Goal: Task Accomplishment & Management: Manage account settings

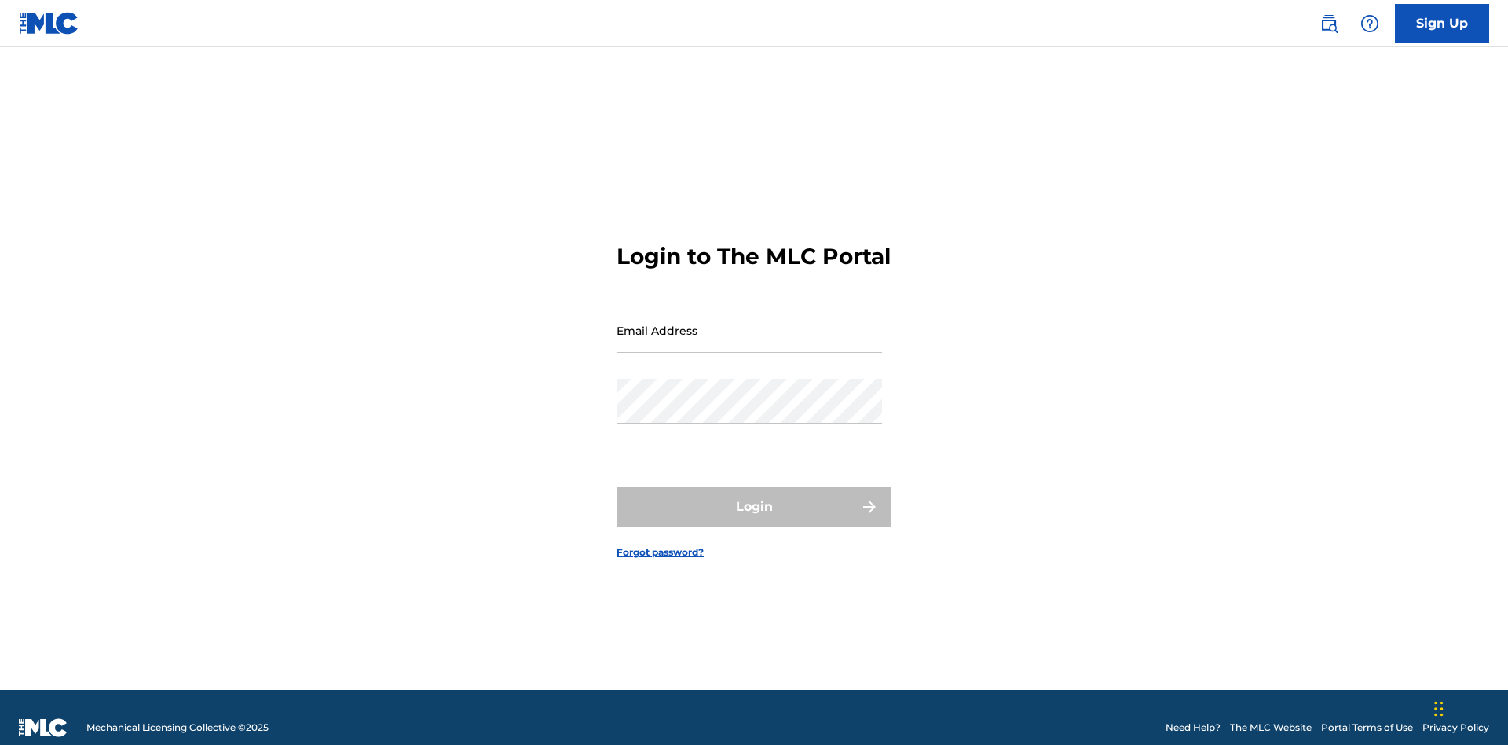
scroll to position [20, 0]
click at [749, 323] on input "Email Address" at bounding box center [749, 330] width 265 height 45
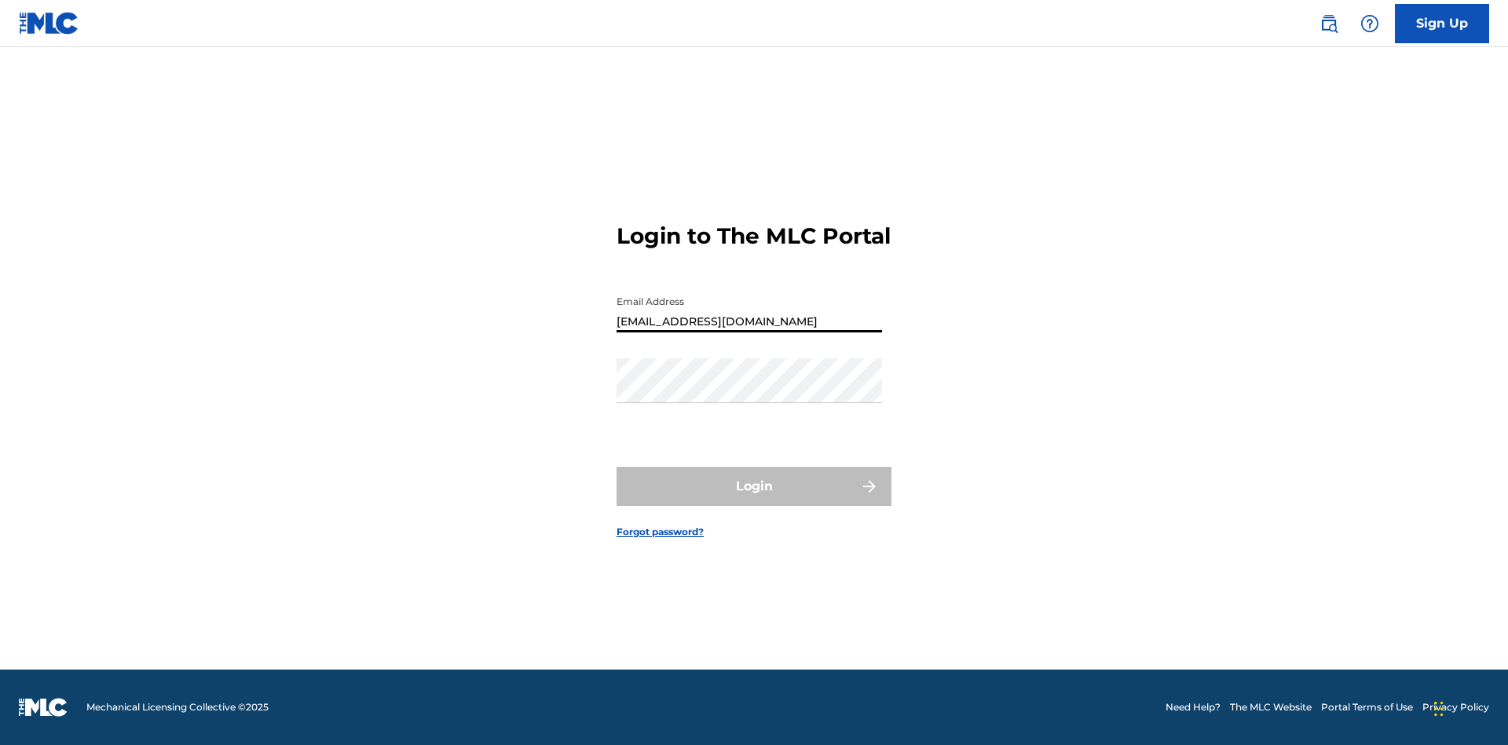
type input "Duke.McTesterson@gmail.com"
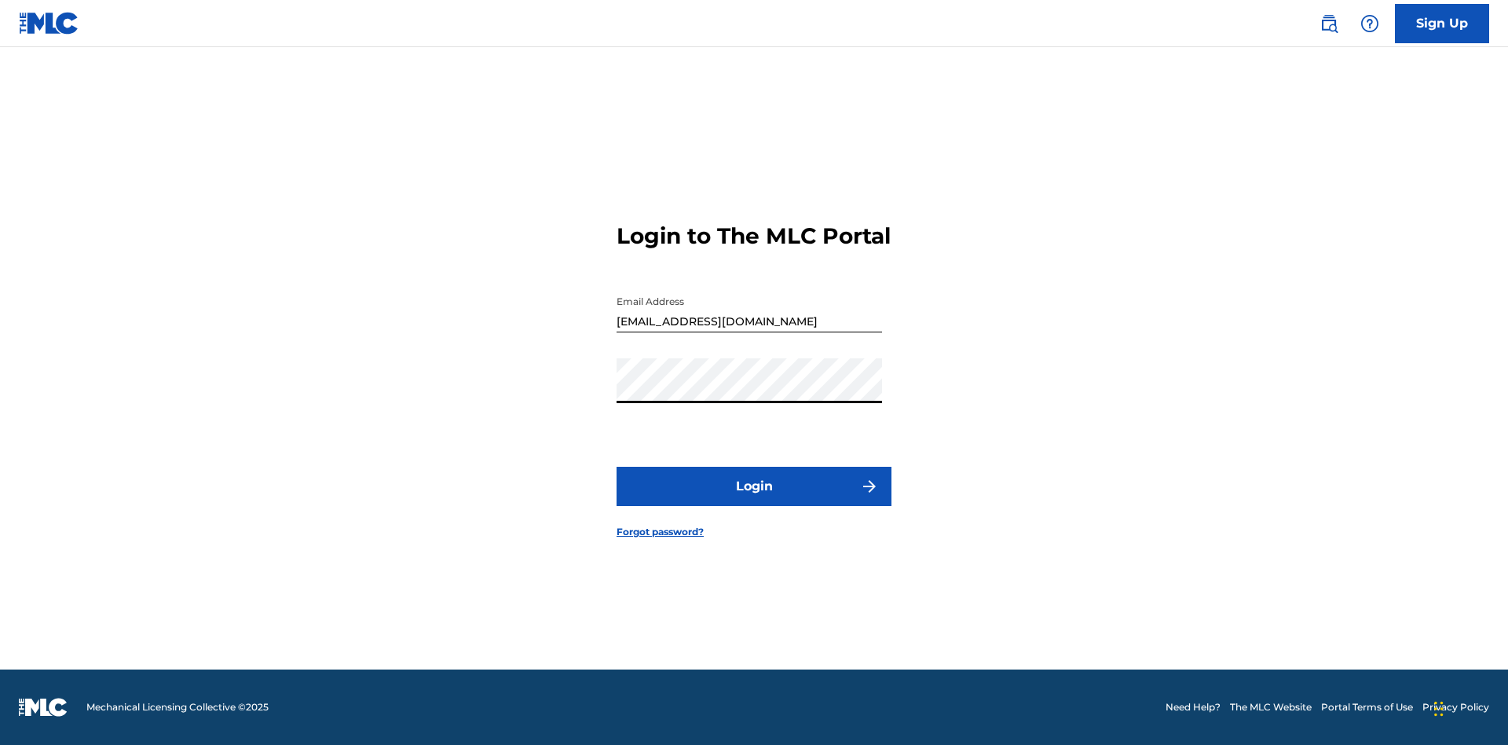
click at [754, 500] on button "Login" at bounding box center [754, 486] width 275 height 39
